Goal: Find contact information: Find contact information

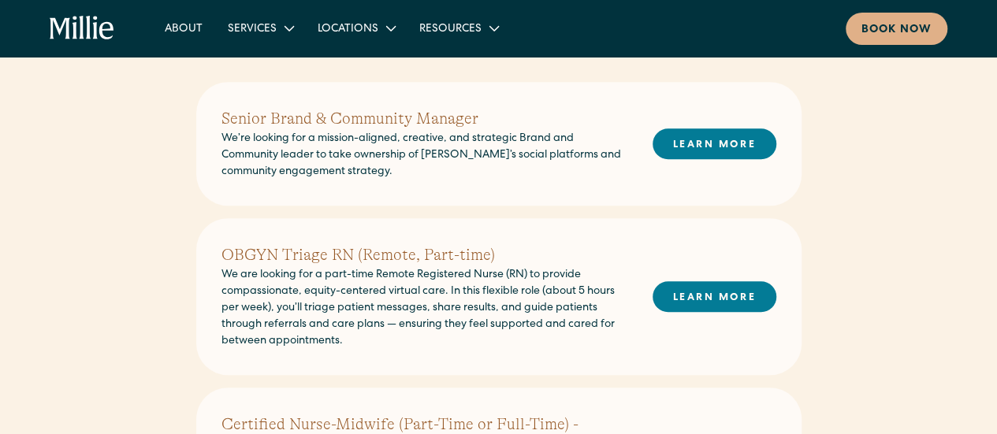
scroll to position [358, 0]
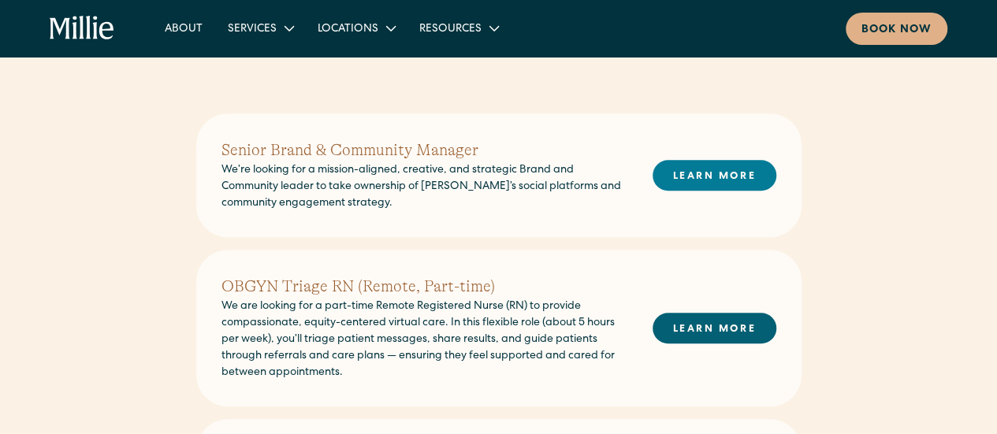
click at [695, 331] on link "LEARN MORE" at bounding box center [715, 328] width 124 height 31
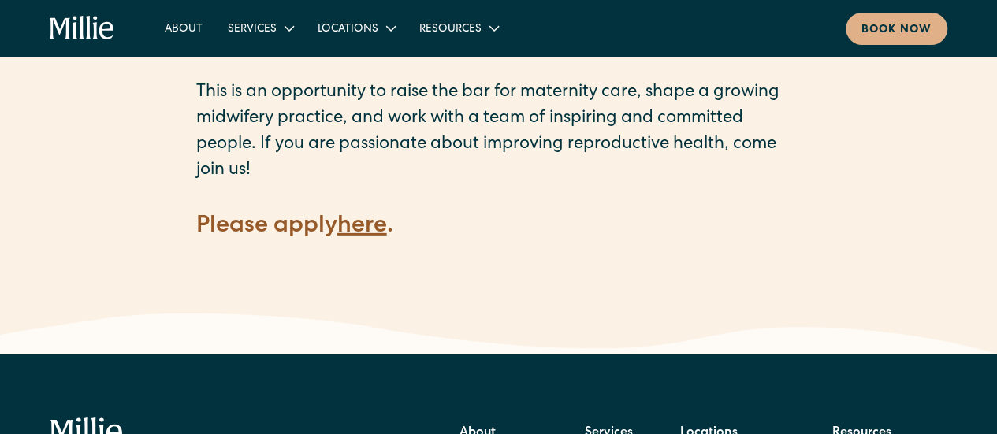
scroll to position [2338, 0]
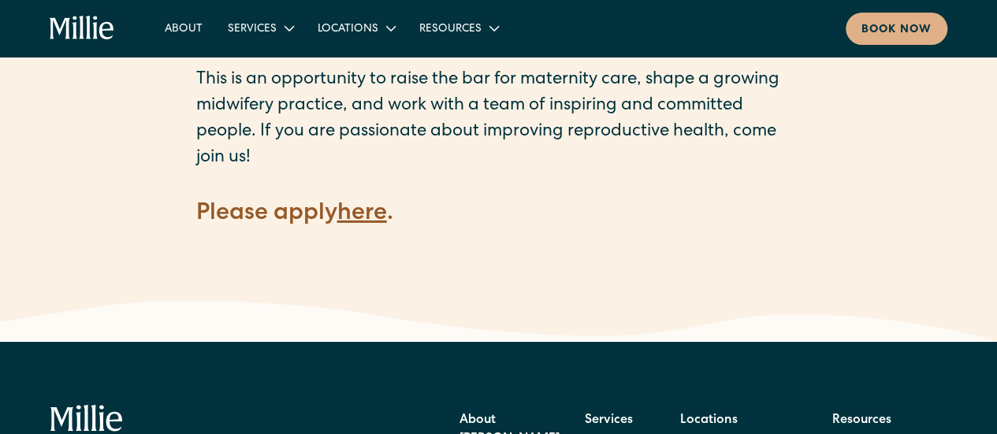
click at [369, 203] on strong "here" at bounding box center [362, 215] width 50 height 24
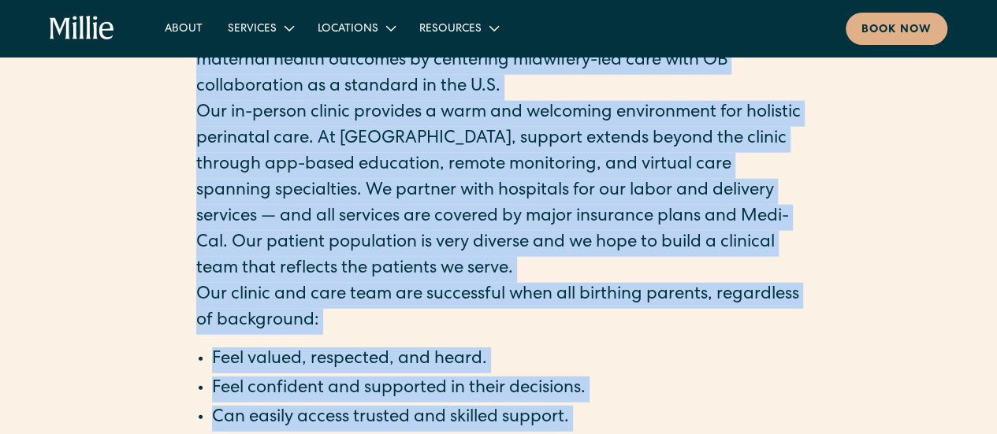
scroll to position [2195, 0]
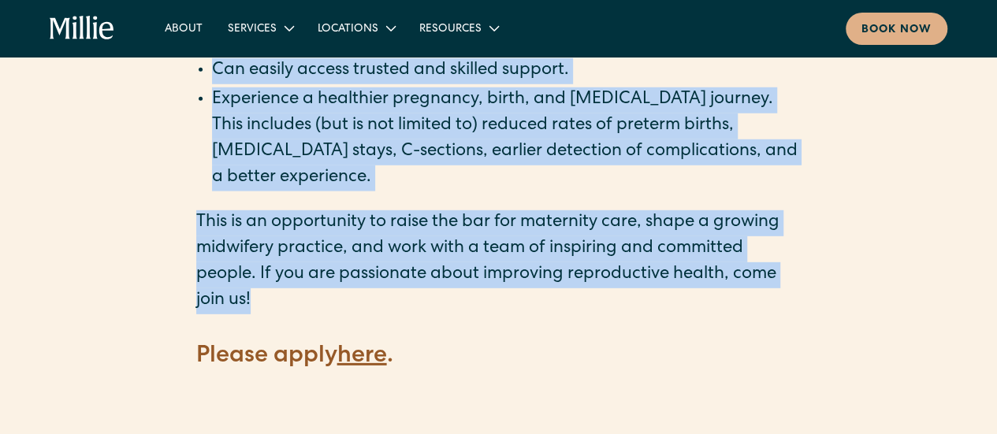
drag, startPoint x: 195, startPoint y: 136, endPoint x: 816, endPoint y: 269, distance: 634.3
drag, startPoint x: 693, startPoint y: 201, endPoint x: 463, endPoint y: 209, distance: 229.5
click at [463, 210] on p "This is an opportunity to raise the bar for maternity care, shape a growing mid…" at bounding box center [498, 262] width 605 height 104
copy main "OBGYN Triage RN (Remote, Part-time) We are looking for a part-time Remote Regis…"
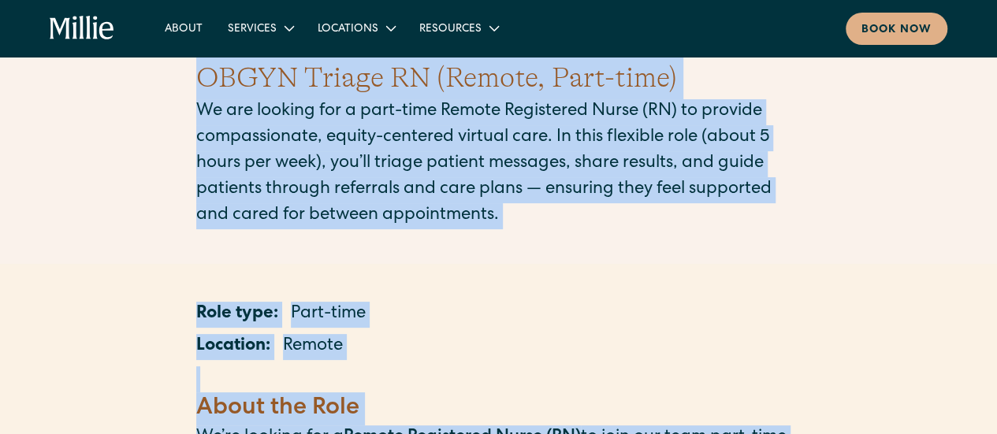
scroll to position [0, 0]
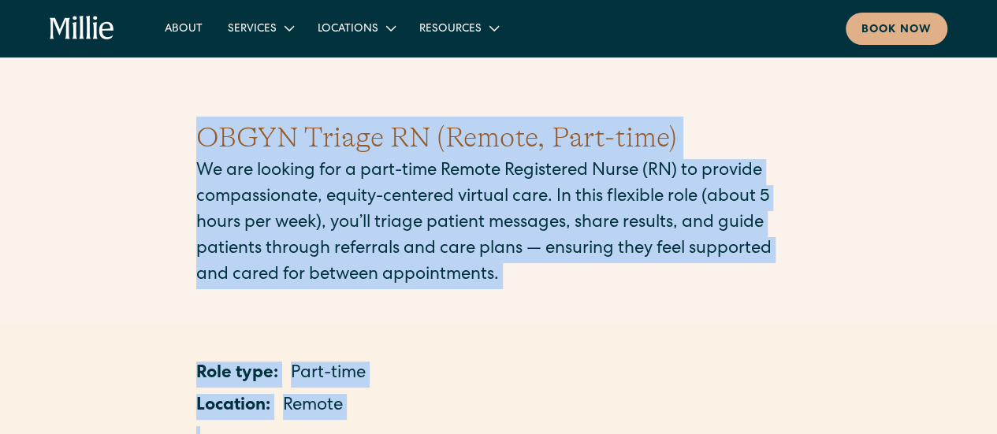
click at [754, 318] on div "OBGYN Triage RN (Remote, Part-time) We are looking for a part-time Remote Regis…" at bounding box center [498, 203] width 605 height 248
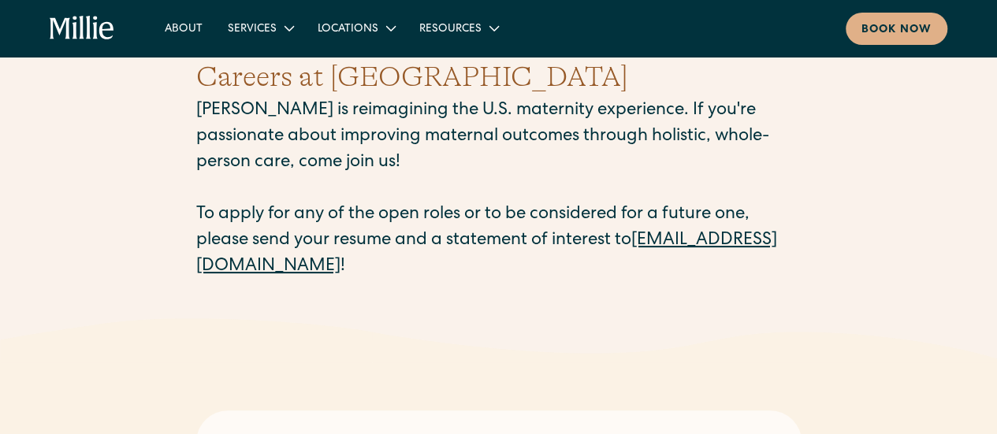
scroll to position [19, 0]
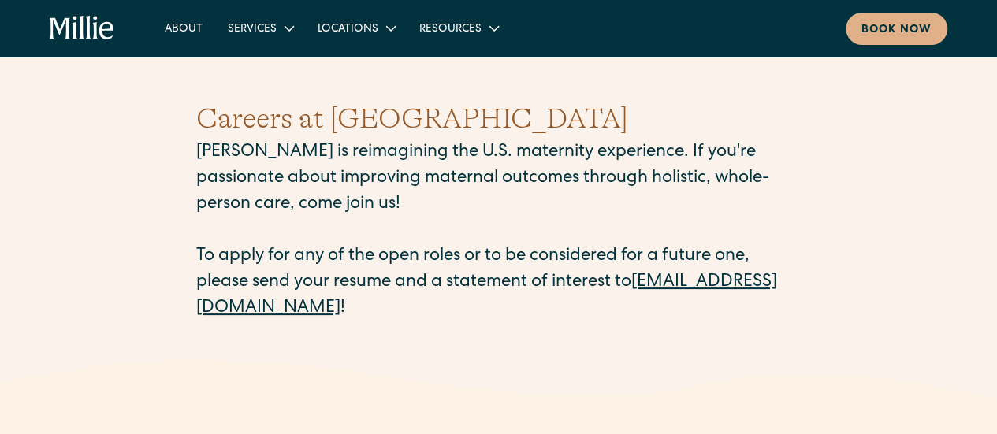
click at [191, 306] on div "Careers at [PERSON_NAME] [PERSON_NAME] is reimagining the U.S. maternity experi…" at bounding box center [498, 210] width 997 height 300
click at [277, 302] on link "[EMAIL_ADDRESS][DOMAIN_NAME]" at bounding box center [486, 295] width 581 height 43
click at [188, 350] on div "Careers at Millie Millie is reimagining the U.S. maternity experience. If you'r…" at bounding box center [498, 210] width 997 height 300
